Goal: Task Accomplishment & Management: Use online tool/utility

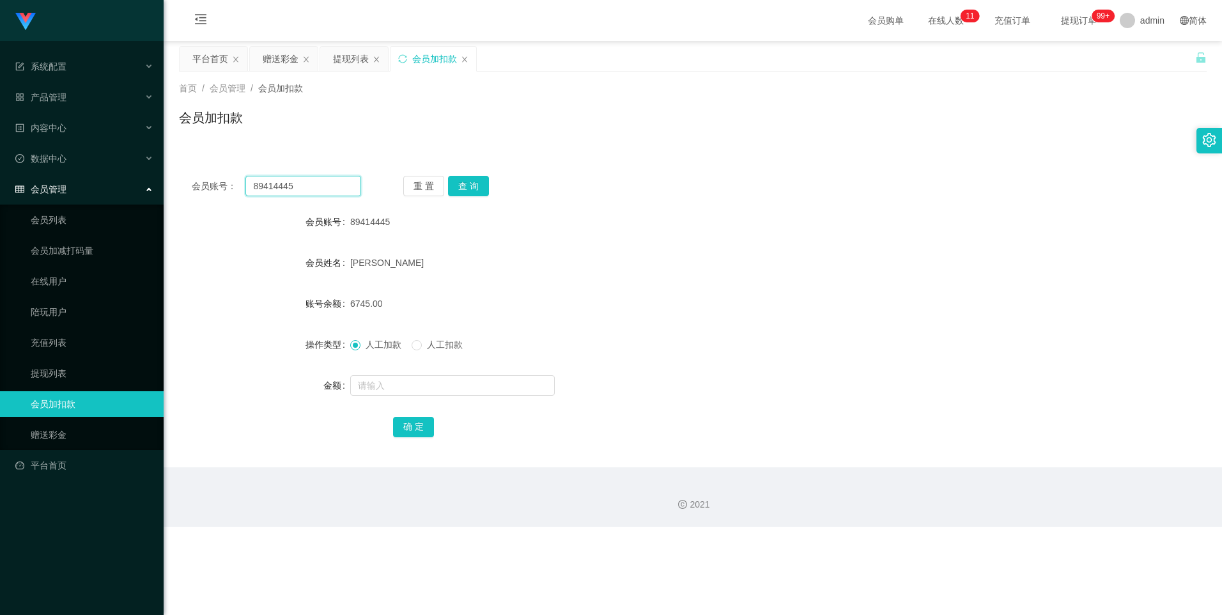
drag, startPoint x: 295, startPoint y: 188, endPoint x: 244, endPoint y: 182, distance: 51.5
click at [244, 182] on div "会员账号： 89414445" at bounding box center [276, 186] width 169 height 20
type input "91775542"
click at [468, 186] on button "查 询" at bounding box center [468, 186] width 41 height 20
click at [383, 388] on input "text" at bounding box center [452, 385] width 204 height 20
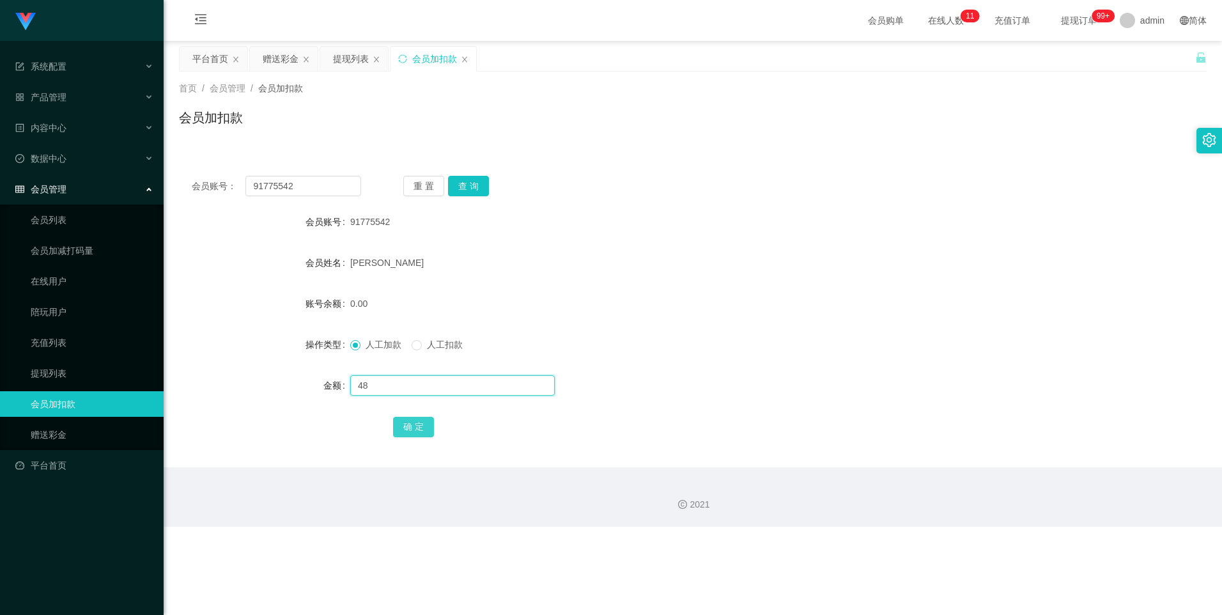
type input "48"
click at [406, 422] on button "确 定" at bounding box center [413, 427] width 41 height 20
click at [471, 192] on button "查 询" at bounding box center [468, 186] width 41 height 20
click at [466, 188] on button "查 询" at bounding box center [468, 186] width 41 height 20
drag, startPoint x: 98, startPoint y: 367, endPoint x: 114, endPoint y: 372, distance: 17.0
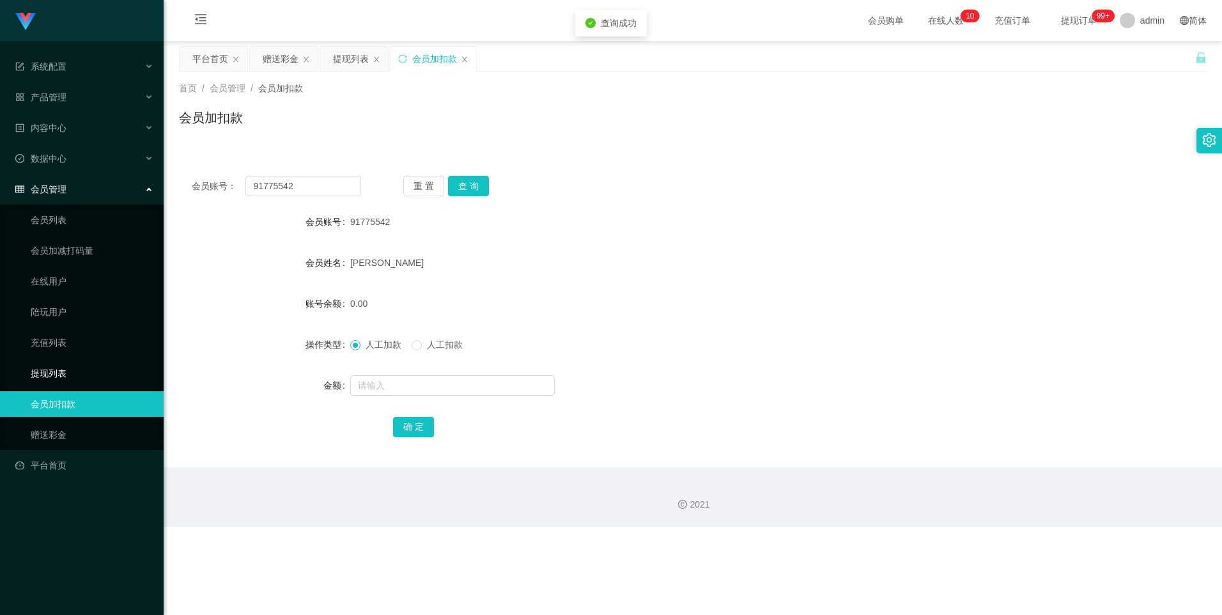
click at [97, 367] on link "提现列表" at bounding box center [92, 373] width 123 height 26
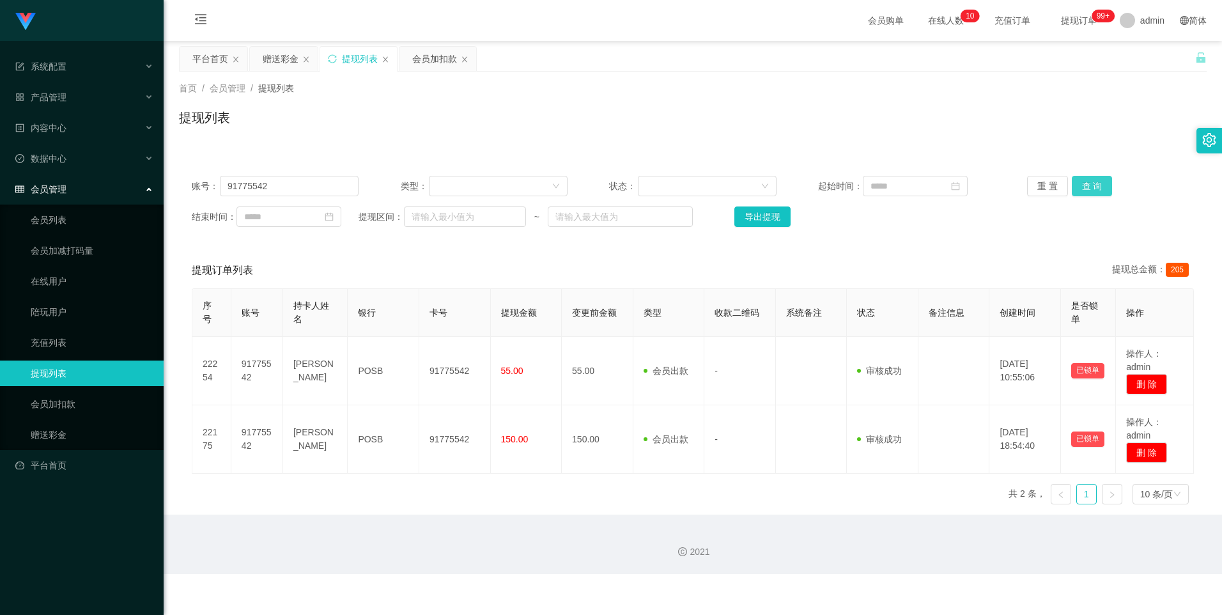
click at [1090, 183] on button "查 询" at bounding box center [1091, 186] width 41 height 20
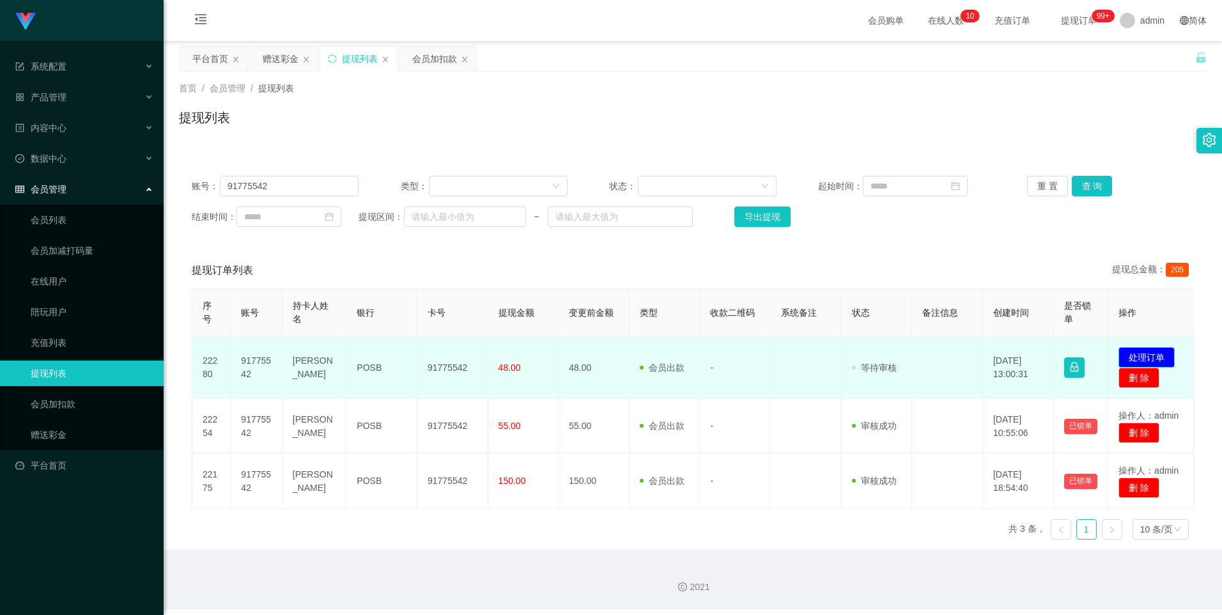
click at [1145, 351] on button "处理订单" at bounding box center [1146, 357] width 56 height 20
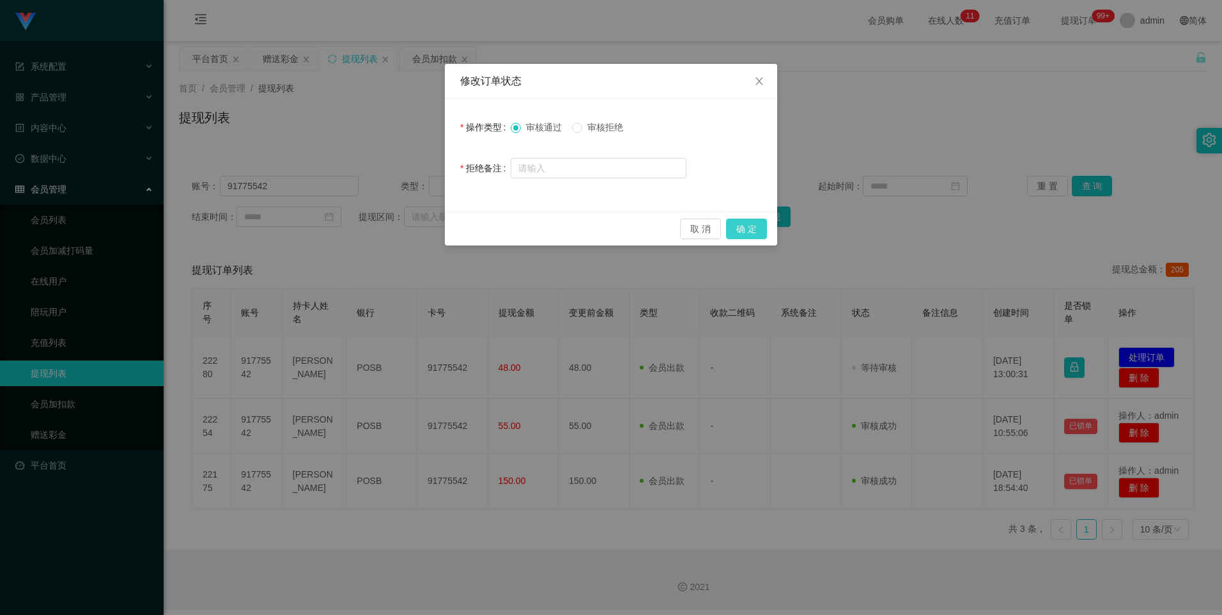
click at [745, 234] on button "确 定" at bounding box center [746, 228] width 41 height 20
